Goal: Transaction & Acquisition: Purchase product/service

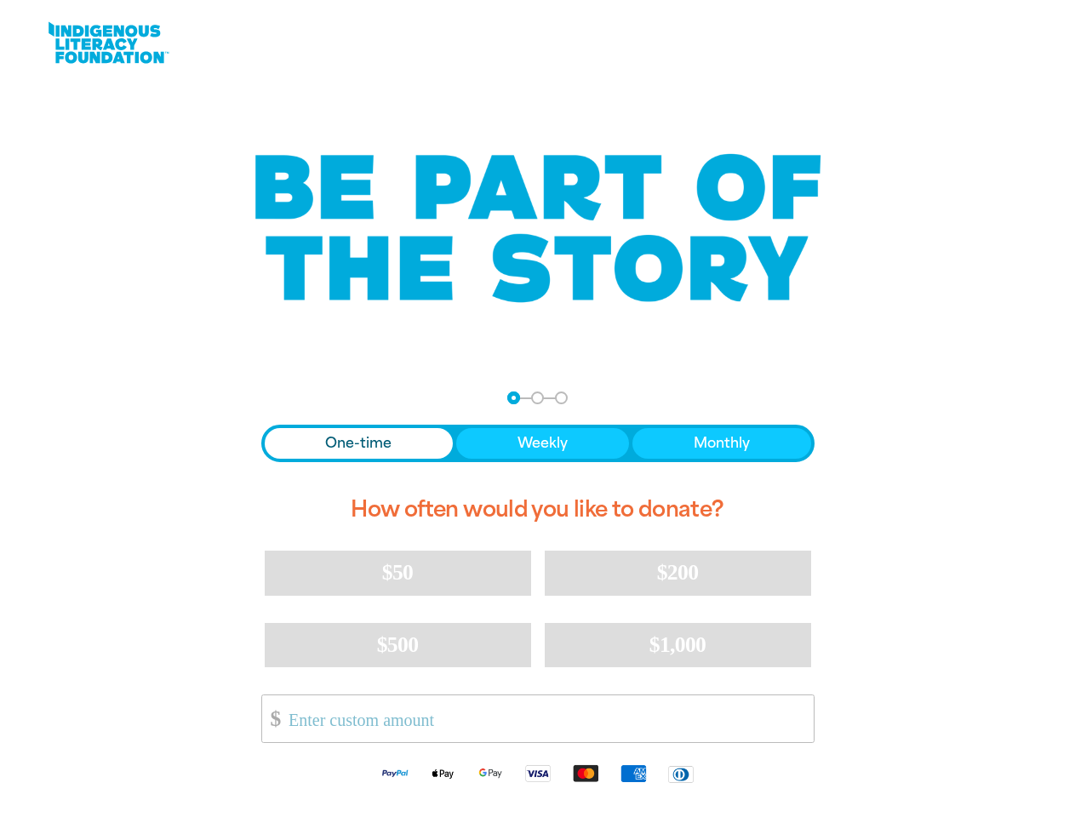
click at [537, 409] on div "arrow_back Back Step 1 Step 2 Step 3 One-time Weekly Monthly How often would yo…" at bounding box center [538, 594] width 596 height 448
click at [284, 398] on div "arrow_back Back Step 1 Step 2 Step 3" at bounding box center [537, 398] width 553 height 13
click at [513, 397] on div "Navigate to step 1 of 3 to enter your donation amount" at bounding box center [514, 398] width 4 height 4
click at [358, 443] on span "One-time" at bounding box center [358, 443] width 66 height 20
click at [541, 443] on span "Weekly" at bounding box center [542, 443] width 50 height 20
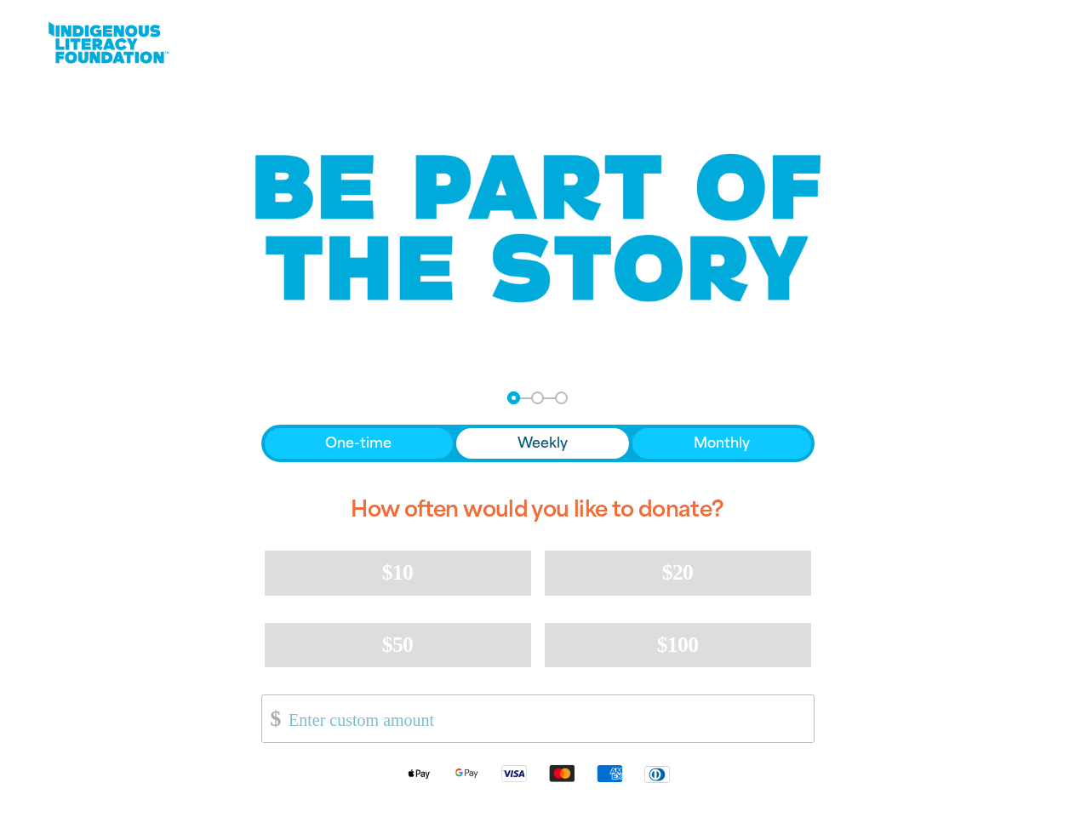
click at [721, 443] on span "Monthly" at bounding box center [722, 443] width 56 height 20
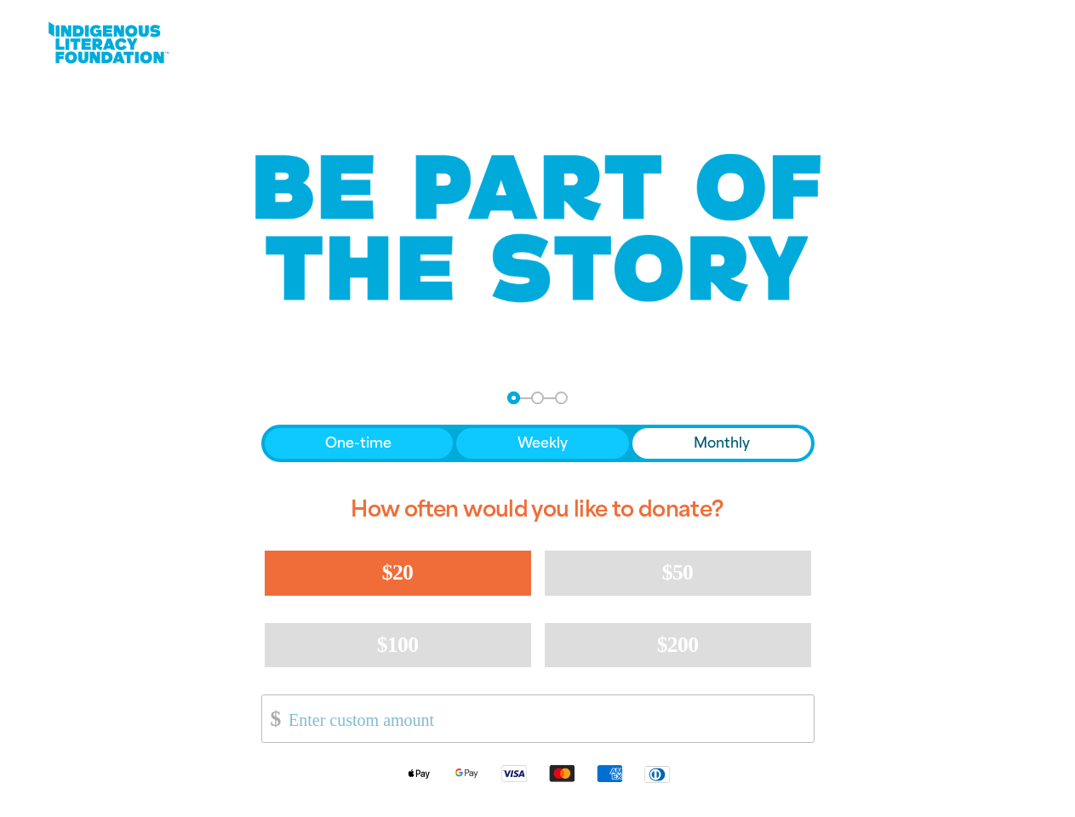
click at [397, 573] on span "$20" at bounding box center [397, 572] width 31 height 25
